Goal: Transaction & Acquisition: Download file/media

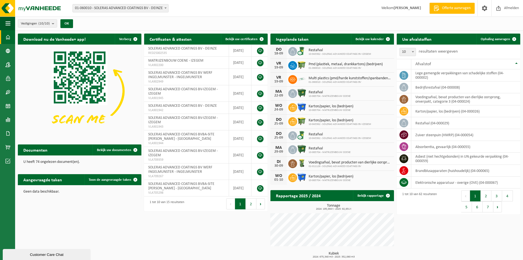
click at [166, 9] on span at bounding box center [165, 7] width 5 height 7
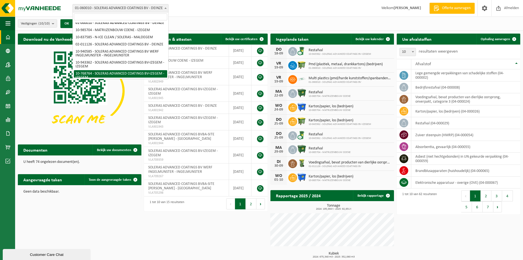
scroll to position [40, 0]
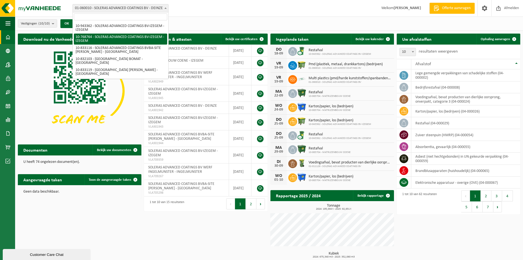
select select "14579"
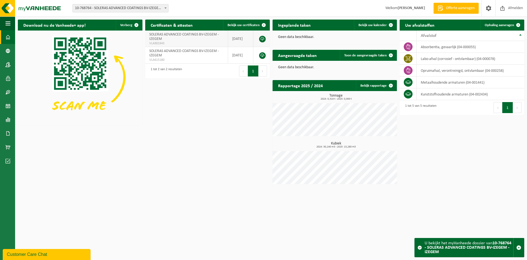
click at [262, 40] on link at bounding box center [262, 39] width 7 height 7
click at [163, 9] on span at bounding box center [165, 7] width 5 height 7
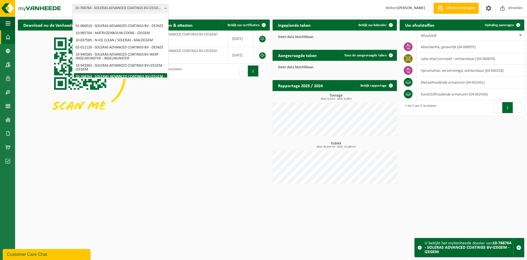
scroll to position [36, 0]
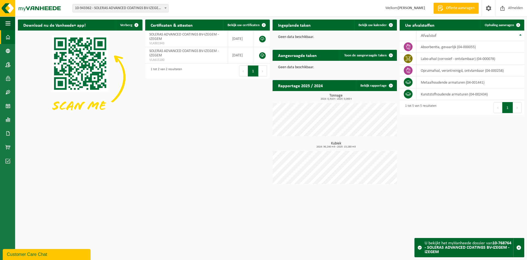
select select "140247"
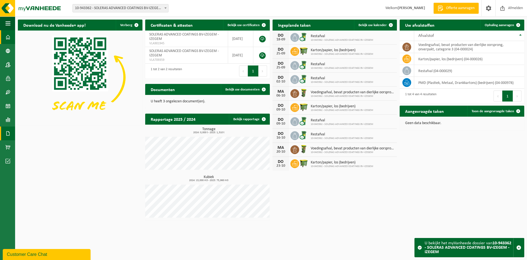
click at [5, 134] on link "Documenten" at bounding box center [7, 133] width 15 height 14
click at [35, 142] on span "Documenten" at bounding box center [42, 145] width 20 height 10
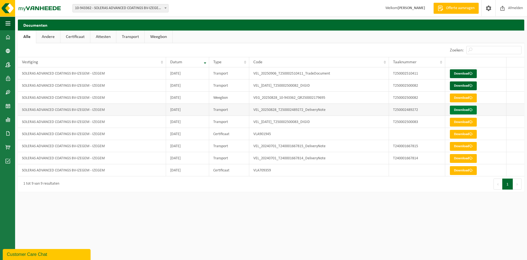
click at [457, 110] on link "Download" at bounding box center [463, 109] width 27 height 9
click at [452, 85] on link "Download" at bounding box center [463, 85] width 27 height 9
click at [460, 108] on link "Download" at bounding box center [463, 109] width 27 height 9
click at [462, 74] on link "Download" at bounding box center [463, 73] width 27 height 9
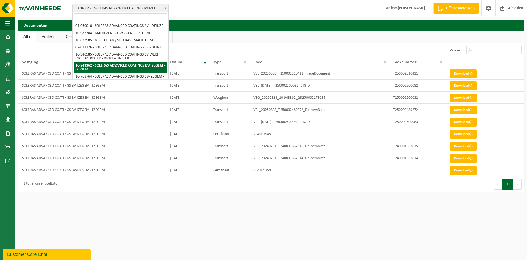
click at [165, 9] on b at bounding box center [166, 7] width 2 height 1
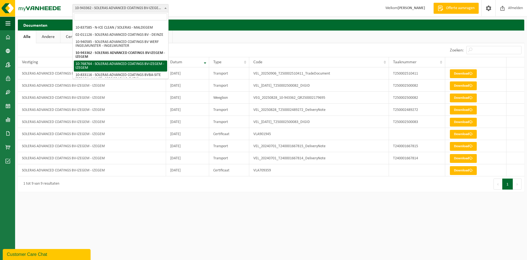
scroll to position [3, 0]
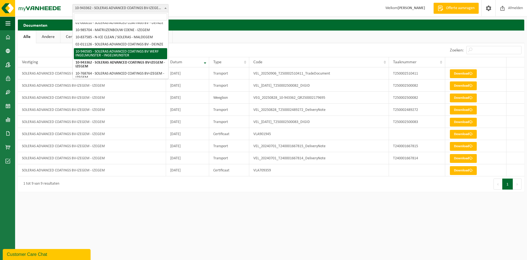
select select "138950"
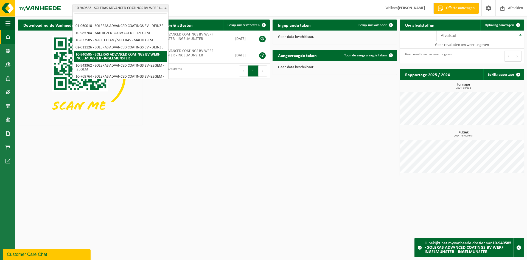
click at [165, 7] on span at bounding box center [165, 7] width 5 height 7
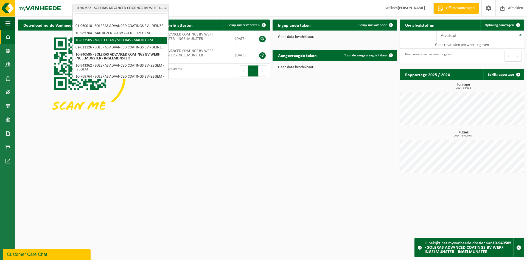
scroll to position [37, 0]
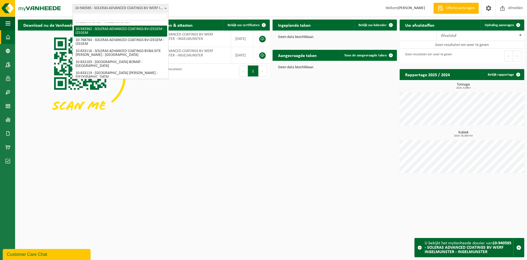
select select "140247"
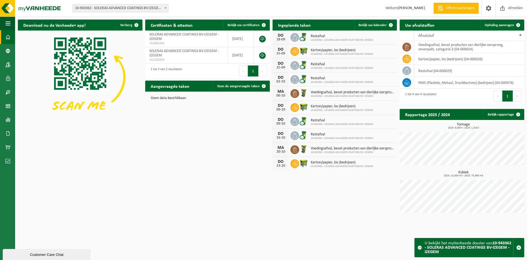
click at [164, 12] on span "10-943362 - SOLERAS ADVANCED COATINGS BV-IZEGEM - IZEGEM" at bounding box center [121, 8] width 96 height 8
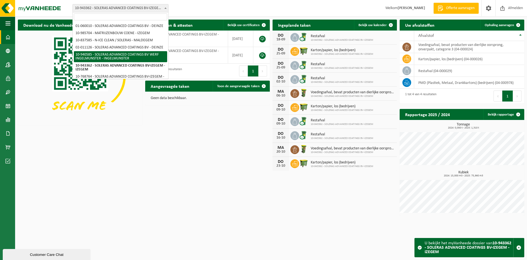
scroll to position [37, 0]
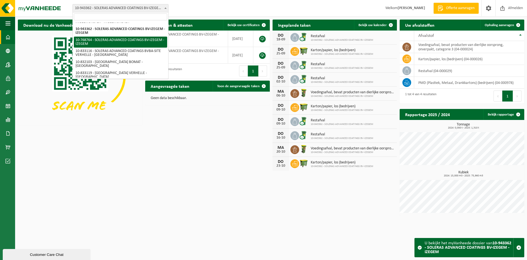
select select "14579"
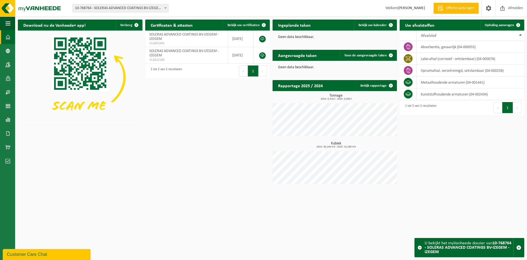
click at [165, 6] on span at bounding box center [165, 7] width 5 height 7
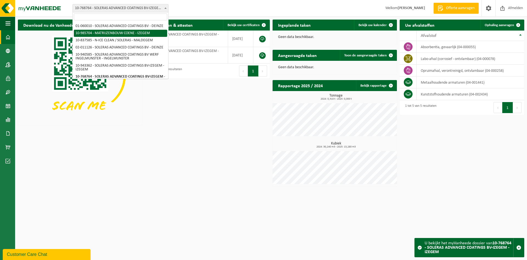
select select "165256"
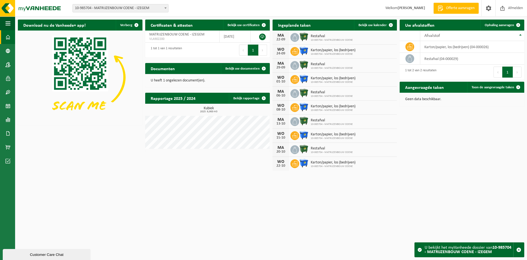
click at [173, 82] on p "U heeft 1 ongelezen document(en)." at bounding box center [208, 81] width 114 height 4
click at [5, 144] on span at bounding box center [7, 147] width 5 height 14
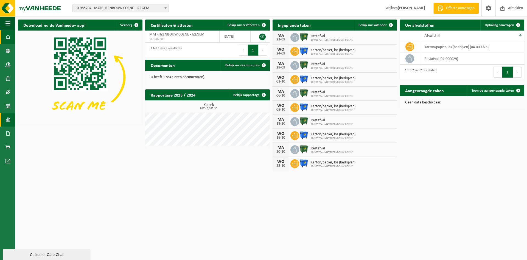
click at [9, 120] on span at bounding box center [7, 120] width 5 height 14
click at [9, 117] on span at bounding box center [7, 120] width 5 height 14
click at [6, 129] on span at bounding box center [7, 133] width 5 height 14
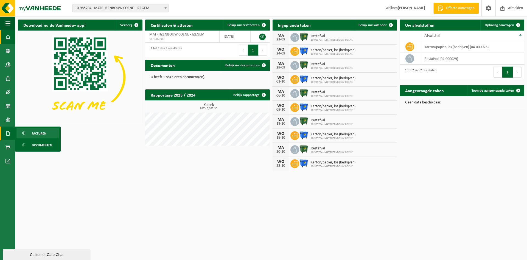
click at [40, 133] on span "Facturen" at bounding box center [39, 133] width 15 height 10
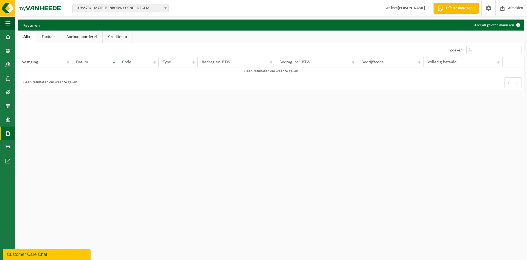
click at [51, 36] on link "Factuur" at bounding box center [48, 36] width 24 height 13
click at [80, 36] on link "Aankoopborderel" at bounding box center [82, 36] width 41 height 13
click at [122, 39] on link "Creditnota" at bounding box center [120, 36] width 30 height 13
click at [87, 34] on link "Aankoopborderel" at bounding box center [81, 36] width 41 height 13
click at [59, 35] on link "Factuur" at bounding box center [48, 36] width 24 height 13
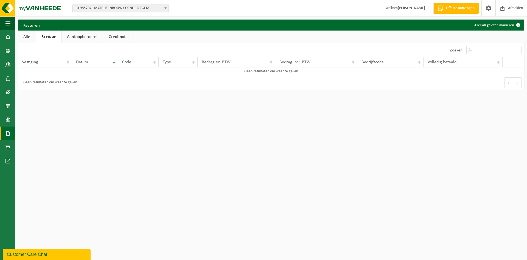
click at [24, 37] on link "Alle" at bounding box center [27, 36] width 18 height 13
click at [9, 133] on span at bounding box center [7, 133] width 5 height 14
click at [31, 143] on link "Documenten" at bounding box center [37, 145] width 43 height 10
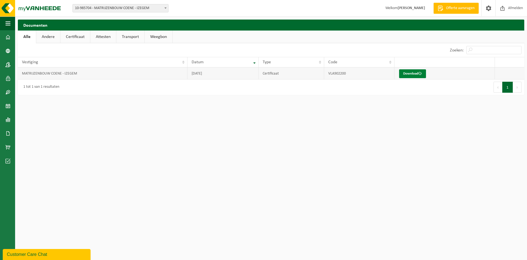
click at [408, 74] on link "Download" at bounding box center [412, 73] width 27 height 9
click at [165, 7] on span at bounding box center [165, 7] width 5 height 7
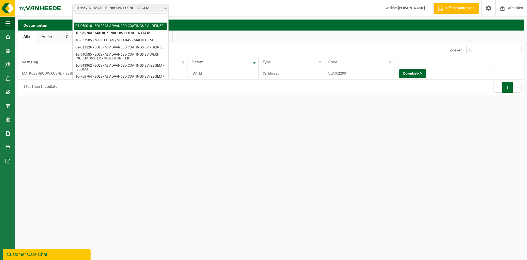
select select "394"
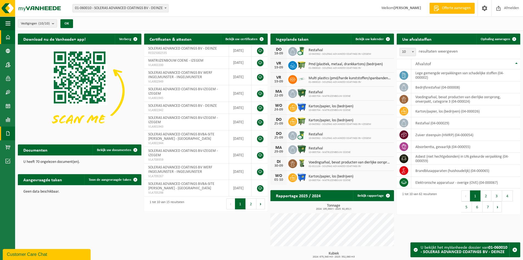
click at [9, 135] on span at bounding box center [7, 133] width 5 height 14
click at [28, 144] on link "Documenten" at bounding box center [37, 145] width 43 height 10
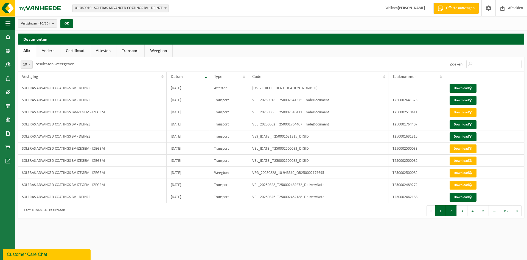
click at [452, 215] on button "2" at bounding box center [451, 210] width 11 height 11
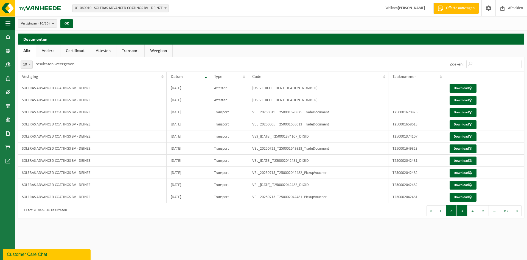
click at [458, 210] on button "3" at bounding box center [462, 210] width 11 height 11
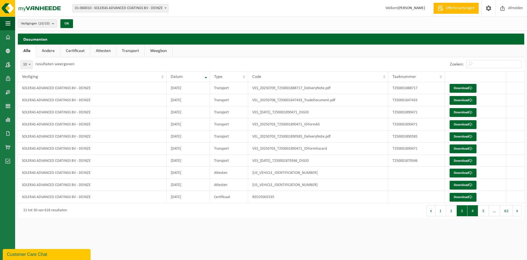
click at [476, 211] on button "4" at bounding box center [473, 210] width 11 height 11
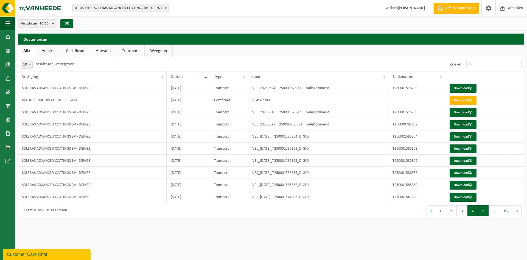
click at [480, 211] on button "5" at bounding box center [484, 210] width 11 height 11
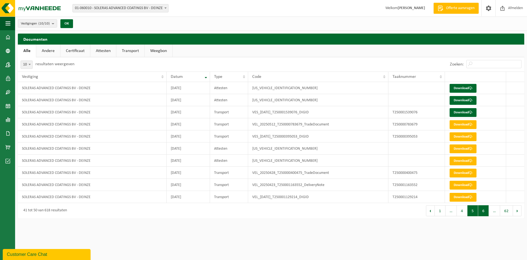
click at [489, 212] on button "6" at bounding box center [484, 210] width 11 height 11
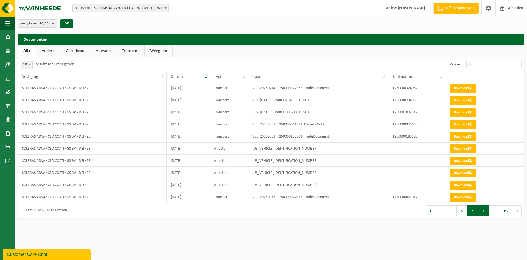
click at [489, 212] on button "7" at bounding box center [484, 210] width 11 height 11
click at [485, 212] on button "8" at bounding box center [484, 210] width 11 height 11
click at [485, 212] on button "9" at bounding box center [484, 210] width 11 height 11
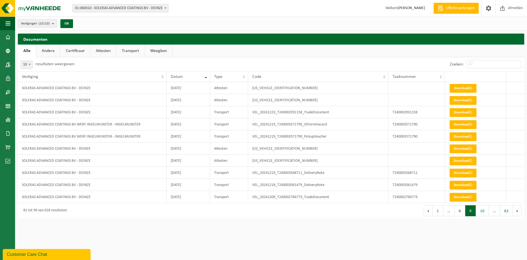
click at [485, 212] on button "10" at bounding box center [482, 210] width 13 height 11
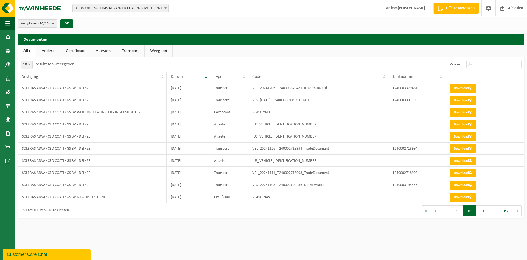
click at [485, 212] on button "11" at bounding box center [482, 210] width 13 height 11
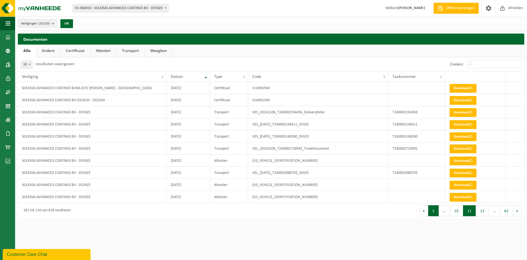
click at [436, 211] on button "1" at bounding box center [434, 210] width 11 height 11
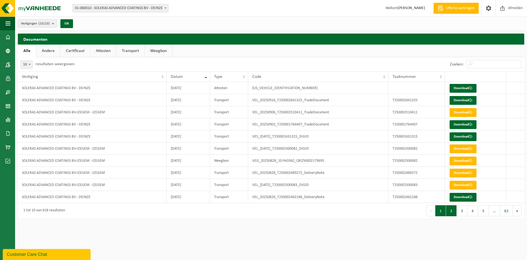
click at [449, 211] on button "2" at bounding box center [451, 210] width 11 height 11
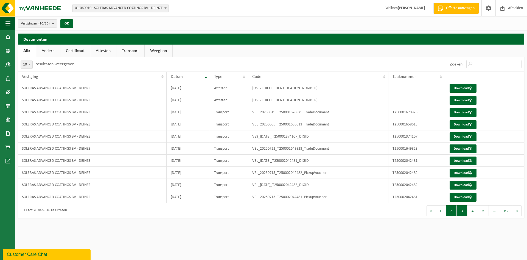
click at [459, 212] on button "3" at bounding box center [462, 210] width 11 height 11
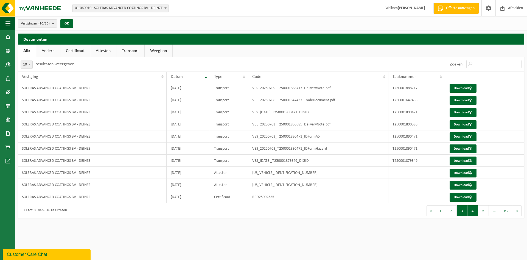
click at [476, 208] on button "4" at bounding box center [473, 210] width 11 height 11
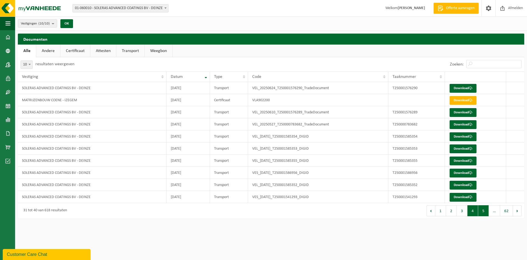
click at [484, 212] on button "5" at bounding box center [484, 210] width 11 height 11
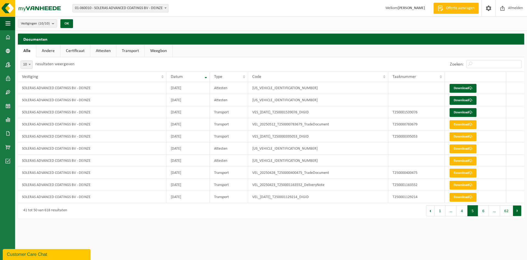
click at [515, 211] on button "Volgende" at bounding box center [517, 210] width 9 height 11
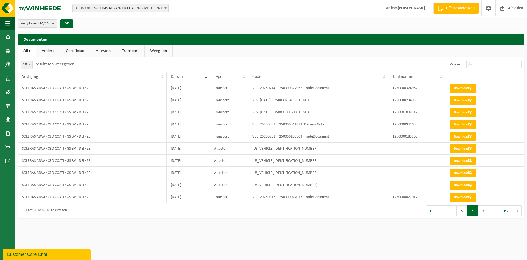
click at [515, 211] on button "Volgende" at bounding box center [517, 210] width 9 height 11
click at [464, 213] on button "6" at bounding box center [462, 210] width 11 height 11
click at [451, 212] on span "…" at bounding box center [451, 210] width 11 height 11
click at [479, 209] on button "7" at bounding box center [484, 210] width 11 height 11
click at [48, 47] on link "Andere" at bounding box center [48, 51] width 24 height 13
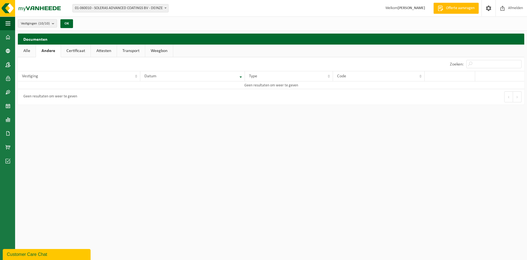
click at [84, 52] on link "Certificaat" at bounding box center [76, 51] width 30 height 13
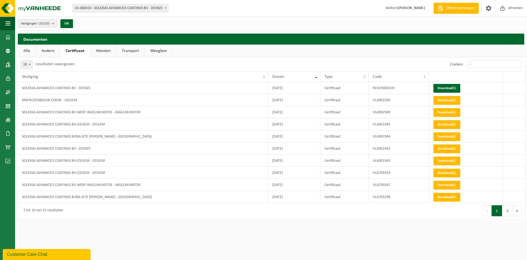
click at [112, 51] on link "Attesten" at bounding box center [103, 51] width 26 height 13
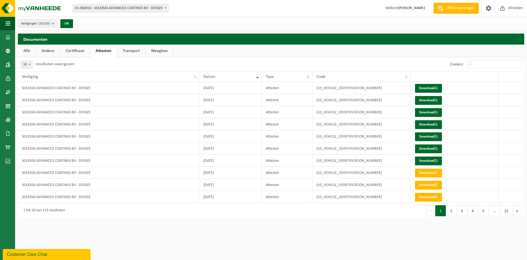
click at [448, 211] on button "2" at bounding box center [451, 210] width 11 height 11
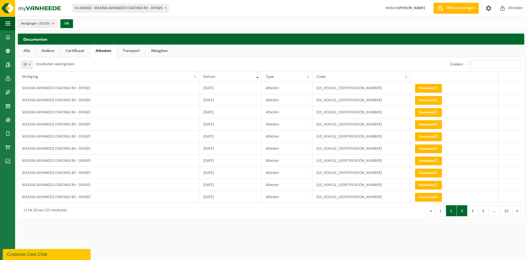
click at [467, 212] on button "3" at bounding box center [462, 210] width 11 height 11
click at [485, 212] on button "5" at bounding box center [484, 210] width 11 height 11
click at [127, 53] on link "Transport" at bounding box center [131, 51] width 28 height 13
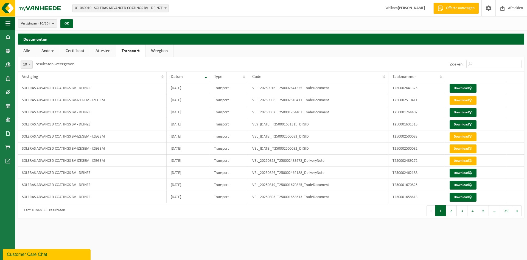
click at [147, 50] on link "Weegbon" at bounding box center [160, 51] width 28 height 13
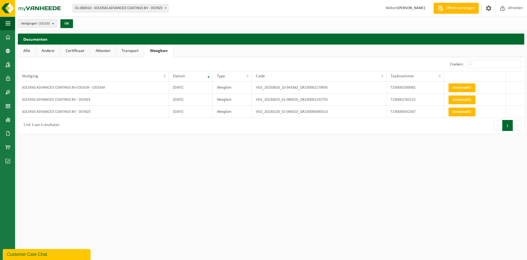
click at [129, 49] on link "Transport" at bounding box center [130, 51] width 28 height 13
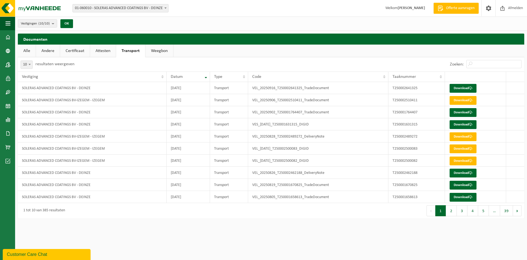
click at [453, 214] on button "2" at bounding box center [451, 210] width 11 height 11
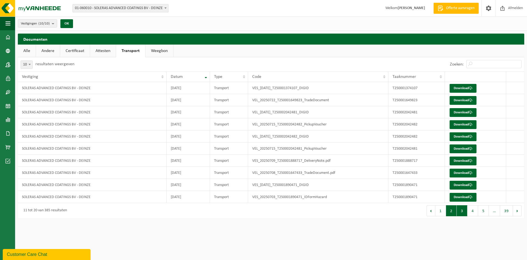
click at [461, 209] on button "3" at bounding box center [462, 210] width 11 height 11
click at [469, 208] on button "4" at bounding box center [473, 210] width 11 height 11
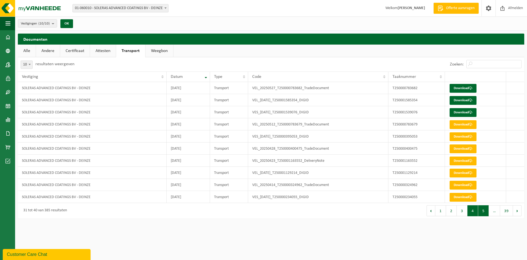
click at [487, 212] on button "5" at bounding box center [484, 210] width 11 height 11
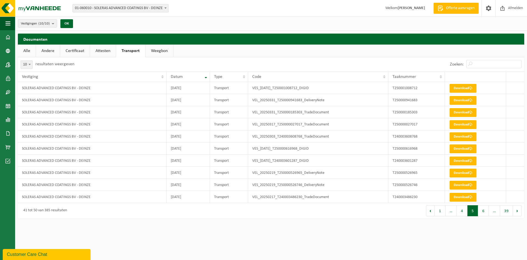
click at [155, 52] on link "Weegbon" at bounding box center [160, 51] width 28 height 13
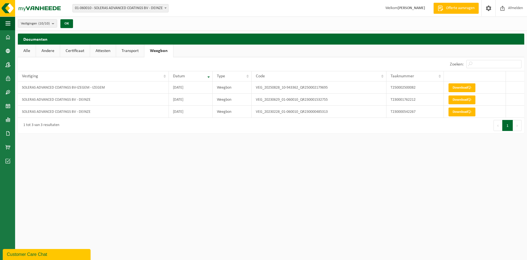
click at [103, 51] on link "Attesten" at bounding box center [103, 51] width 26 height 13
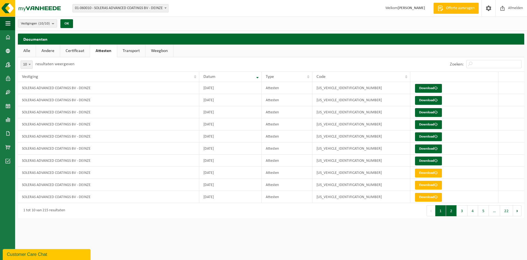
click at [455, 206] on button "2" at bounding box center [451, 210] width 11 height 11
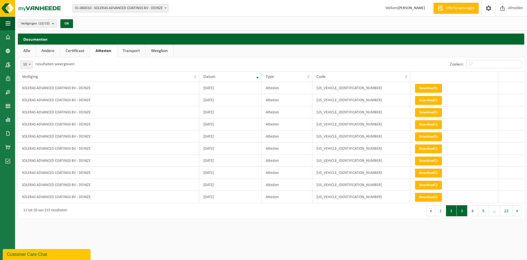
click at [460, 207] on button "3" at bounding box center [462, 210] width 11 height 11
click at [83, 49] on link "Certificaat" at bounding box center [75, 51] width 30 height 13
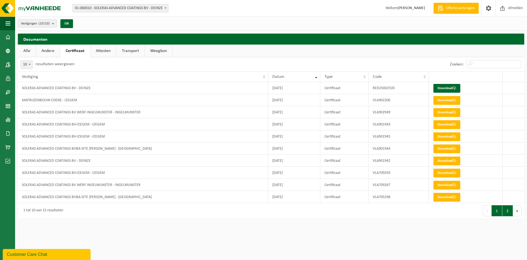
click at [505, 210] on button "2" at bounding box center [508, 210] width 11 height 11
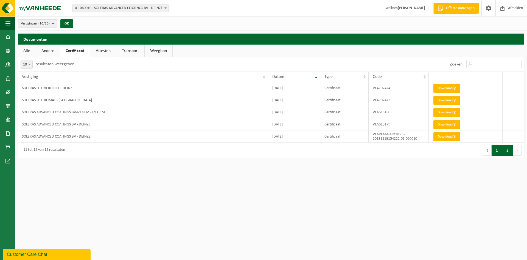
click at [493, 148] on button "1" at bounding box center [497, 149] width 11 height 11
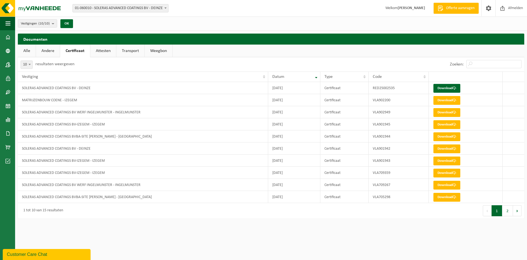
click at [45, 49] on link "Andere" at bounding box center [48, 51] width 24 height 13
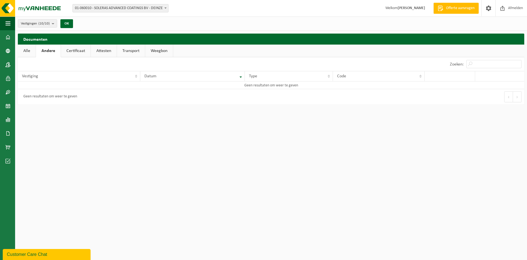
click at [49, 51] on link "Andere" at bounding box center [48, 51] width 25 height 13
click at [10, 134] on span at bounding box center [7, 133] width 5 height 14
click at [30, 134] on link "Facturen" at bounding box center [37, 133] width 43 height 10
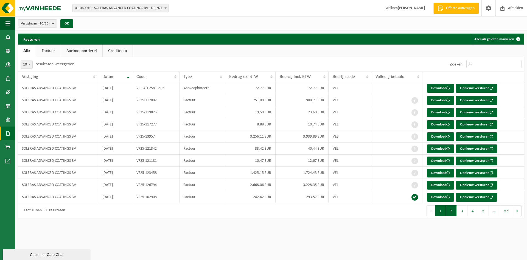
click at [452, 213] on button "2" at bounding box center [451, 210] width 11 height 11
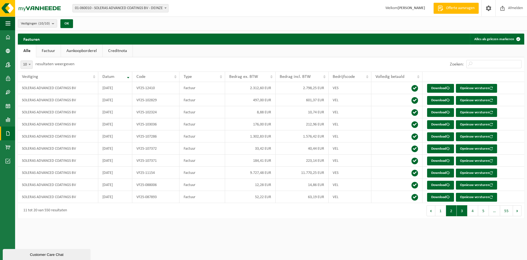
click at [460, 212] on button "3" at bounding box center [462, 210] width 11 height 11
click at [473, 210] on button "4" at bounding box center [473, 210] width 11 height 11
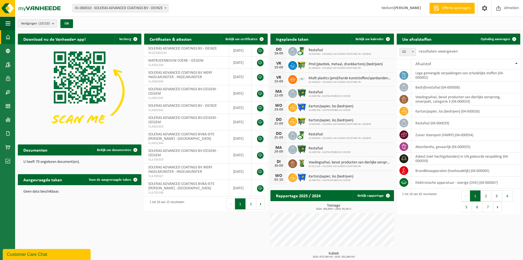
click at [164, 8] on span at bounding box center [165, 7] width 5 height 7
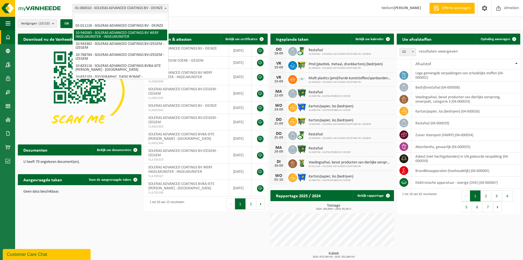
scroll to position [40, 0]
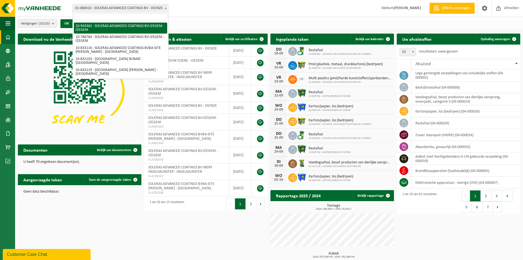
select select "140247"
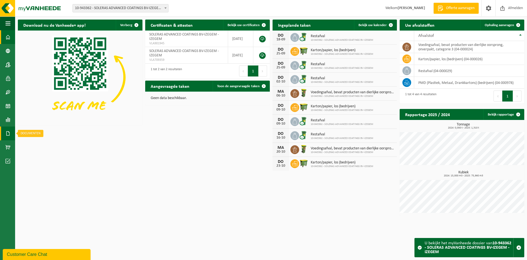
drag, startPoint x: 6, startPoint y: 133, endPoint x: 11, endPoint y: 134, distance: 4.8
click at [6, 133] on span at bounding box center [7, 133] width 5 height 14
click at [37, 144] on span "Documenten" at bounding box center [42, 145] width 20 height 10
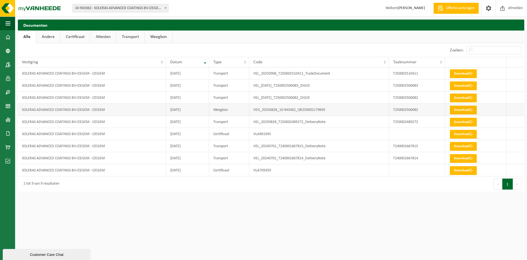
click at [456, 110] on link "Download" at bounding box center [463, 109] width 27 height 9
click at [454, 108] on link "Download" at bounding box center [463, 109] width 27 height 9
click at [459, 96] on link "Download" at bounding box center [463, 97] width 27 height 9
click at [463, 122] on link "Download" at bounding box center [463, 122] width 27 height 9
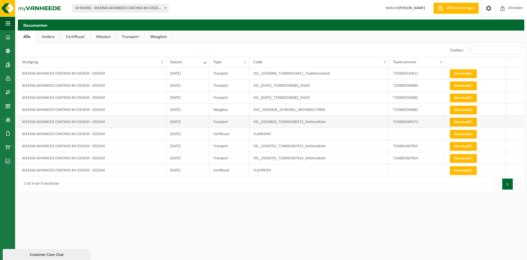
click at [454, 124] on link "Download" at bounding box center [463, 122] width 27 height 9
click at [466, 135] on link "Download" at bounding box center [463, 134] width 27 height 9
click at [458, 167] on link "Download" at bounding box center [463, 170] width 27 height 9
